Goal: Task Accomplishment & Management: Manage account settings

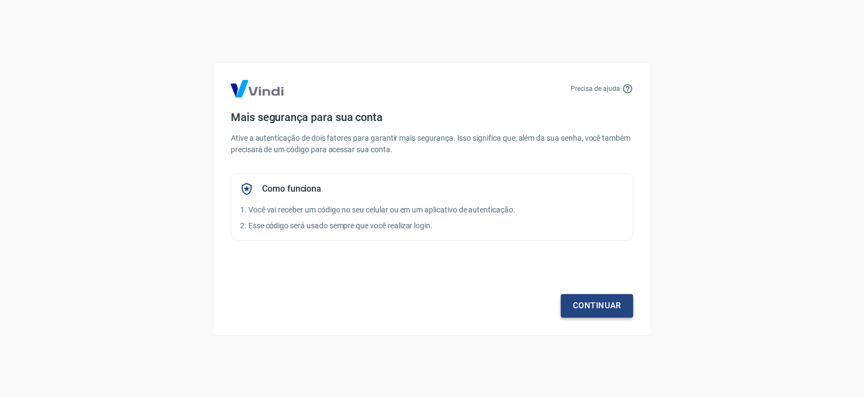
click at [578, 300] on link "Continuar" at bounding box center [597, 305] width 72 height 23
